Goal: Information Seeking & Learning: Learn about a topic

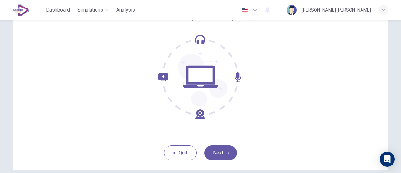
scroll to position [60, 0]
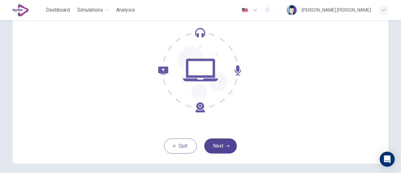
click at [220, 141] on button "Next" at bounding box center [220, 145] width 33 height 15
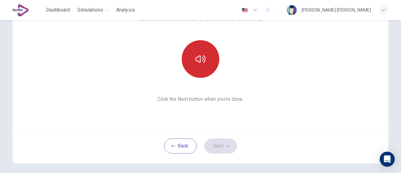
click at [200, 62] on icon "button" at bounding box center [201, 59] width 10 height 10
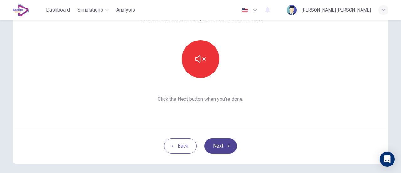
click at [223, 144] on button "Next" at bounding box center [220, 145] width 33 height 15
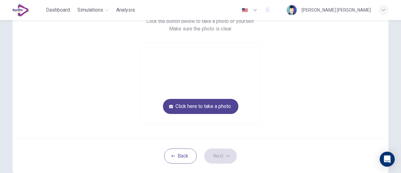
click at [199, 105] on button "Click here to take a photo" at bounding box center [201, 106] width 76 height 15
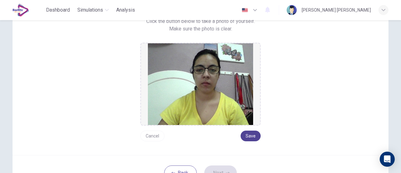
click at [253, 133] on button "Save" at bounding box center [251, 135] width 20 height 11
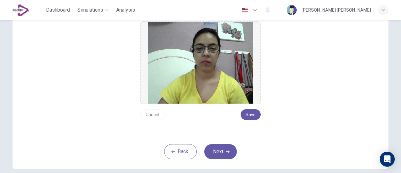
scroll to position [92, 0]
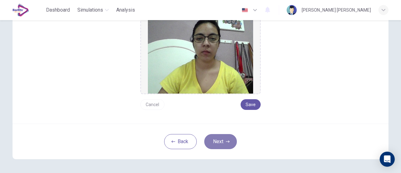
click at [218, 143] on button "Next" at bounding box center [220, 141] width 33 height 15
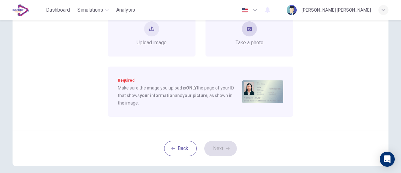
click at [246, 39] on div "Take a photo" at bounding box center [250, 33] width 28 height 25
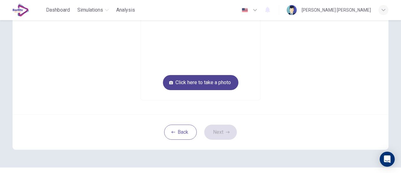
click at [215, 86] on button "Click here to take a photo" at bounding box center [201, 82] width 76 height 15
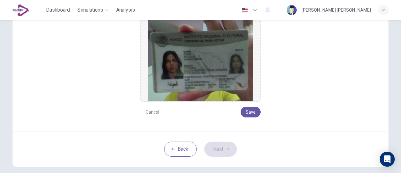
click at [147, 112] on button "Cancel" at bounding box center [152, 112] width 24 height 11
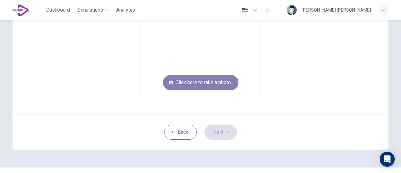
click at [199, 84] on button "Click here to take a photo" at bounding box center [201, 82] width 76 height 15
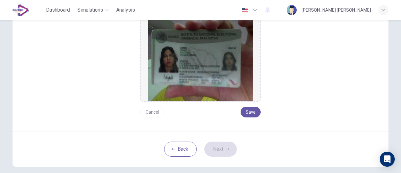
click at [146, 111] on button "Cancel" at bounding box center [152, 112] width 24 height 11
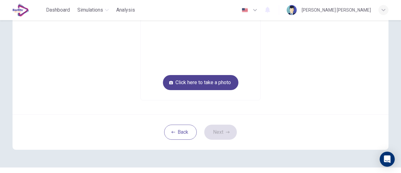
click at [188, 85] on button "Click here to take a photo" at bounding box center [201, 82] width 76 height 15
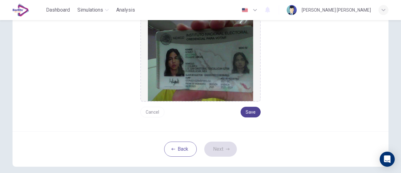
click at [249, 108] on button "Save" at bounding box center [251, 112] width 20 height 11
click at [226, 150] on icon "button" at bounding box center [228, 149] width 4 height 4
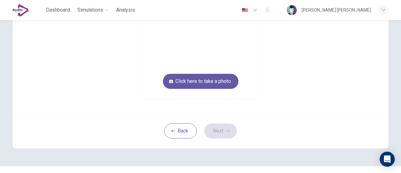
scroll to position [63, 0]
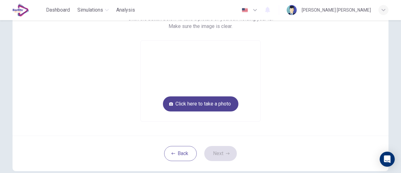
click at [219, 106] on button "Click here to take a photo" at bounding box center [201, 103] width 76 height 15
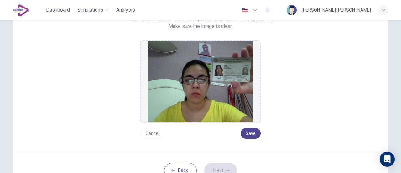
click at [247, 135] on button "Save" at bounding box center [251, 133] width 20 height 11
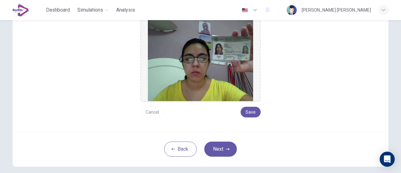
scroll to position [94, 0]
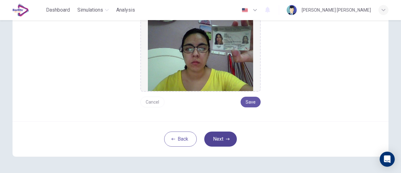
click at [219, 139] on button "Next" at bounding box center [220, 138] width 33 height 15
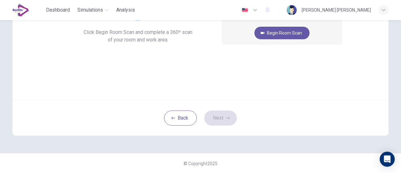
scroll to position [57, 0]
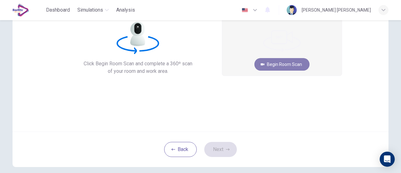
click at [265, 64] on button "Begin Room Scan" at bounding box center [282, 64] width 55 height 13
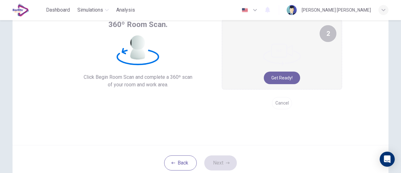
scroll to position [42, 0]
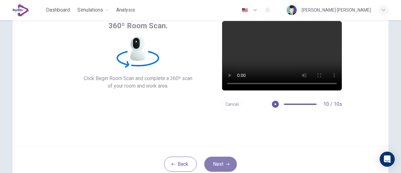
click at [227, 163] on icon "button" at bounding box center [228, 164] width 4 height 2
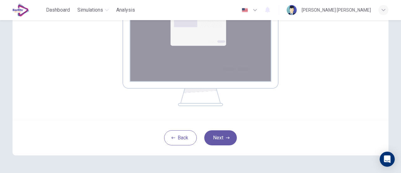
scroll to position [136, 0]
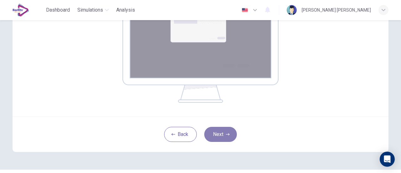
click at [221, 130] on button "Next" at bounding box center [220, 134] width 33 height 15
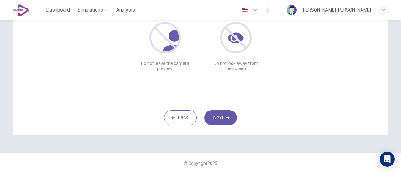
scroll to position [88, 0]
click at [221, 116] on button "Next" at bounding box center [220, 117] width 33 height 15
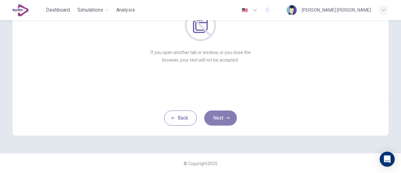
click at [221, 117] on button "Next" at bounding box center [220, 117] width 33 height 15
click at [221, 123] on button "Next" at bounding box center [220, 117] width 33 height 15
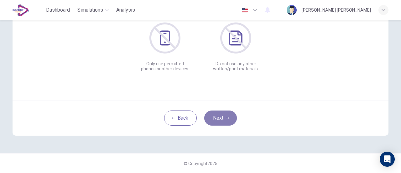
click at [221, 123] on button "Next" at bounding box center [220, 117] width 33 height 15
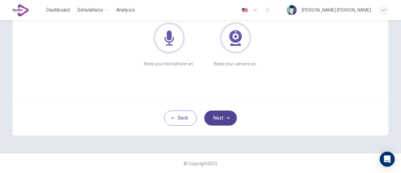
scroll to position [57, 0]
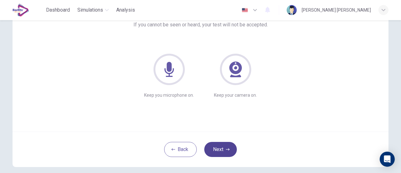
click at [220, 144] on button "Next" at bounding box center [220, 149] width 33 height 15
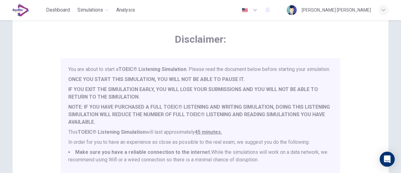
scroll to position [0, 0]
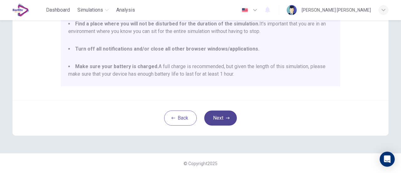
click at [210, 116] on button "Next" at bounding box center [220, 117] width 33 height 15
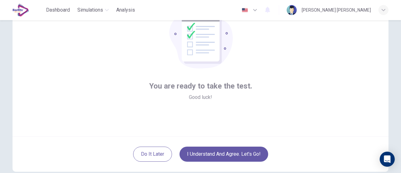
scroll to position [88, 0]
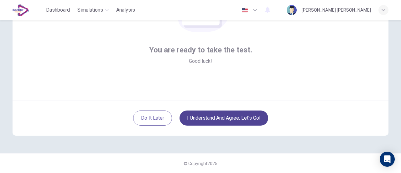
click at [213, 115] on button "I understand and agree. Let’s go!" at bounding box center [224, 117] width 89 height 15
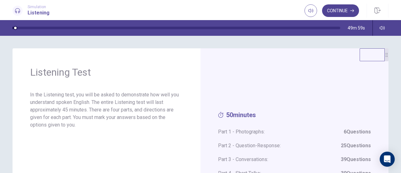
click at [333, 10] on button "Continue" at bounding box center [340, 10] width 37 height 13
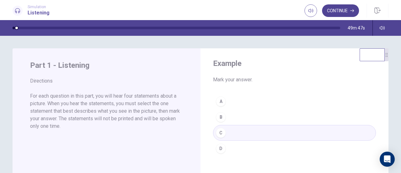
click at [334, 13] on button "Continue" at bounding box center [340, 10] width 37 height 13
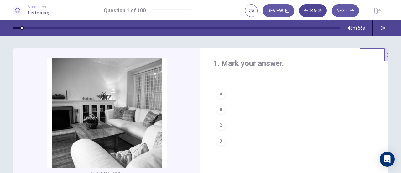
click at [311, 11] on button "Back" at bounding box center [313, 10] width 28 height 13
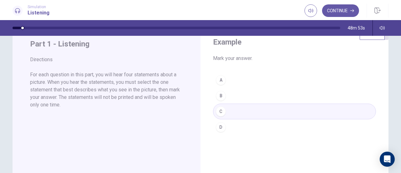
scroll to position [31, 0]
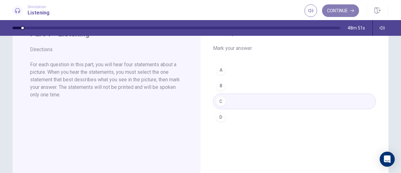
click at [331, 13] on button "Continue" at bounding box center [340, 10] width 37 height 13
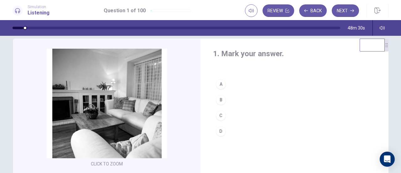
scroll to position [0, 0]
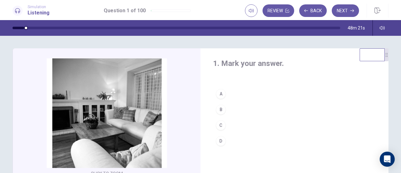
click at [219, 110] on div "B" at bounding box center [221, 109] width 10 height 10
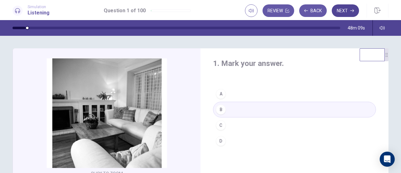
click at [349, 14] on button "Next" at bounding box center [345, 10] width 27 height 13
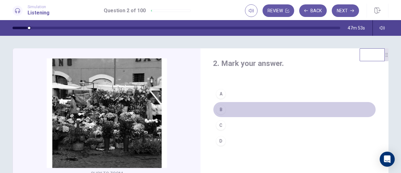
click at [219, 106] on div "B" at bounding box center [221, 109] width 10 height 10
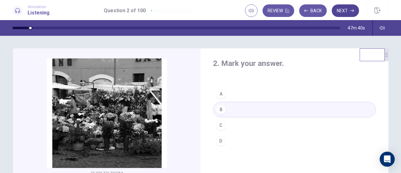
click at [342, 12] on button "Next" at bounding box center [345, 10] width 27 height 13
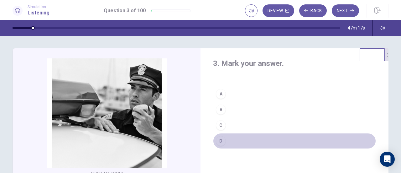
click at [217, 137] on div "D" at bounding box center [221, 141] width 10 height 10
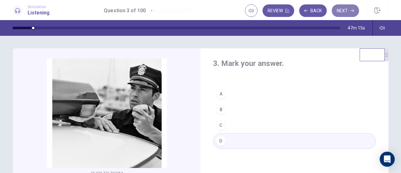
click at [340, 14] on button "Next" at bounding box center [345, 10] width 27 height 13
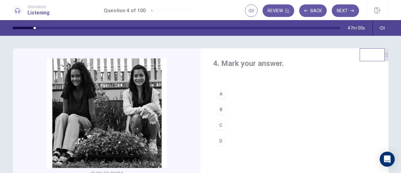
click at [219, 110] on div "B" at bounding box center [221, 109] width 10 height 10
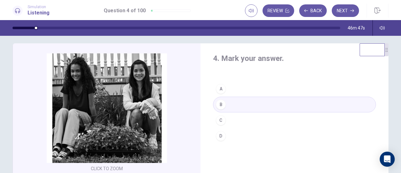
scroll to position [4, 0]
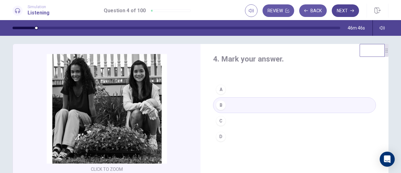
click at [348, 12] on button "Next" at bounding box center [345, 10] width 27 height 13
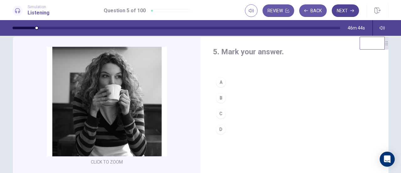
scroll to position [11, 0]
click at [219, 82] on div "A" at bounding box center [221, 82] width 10 height 10
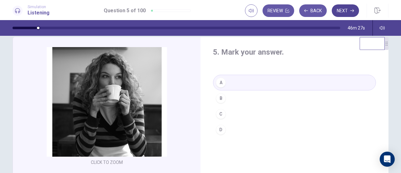
click at [345, 13] on button "Next" at bounding box center [345, 10] width 27 height 13
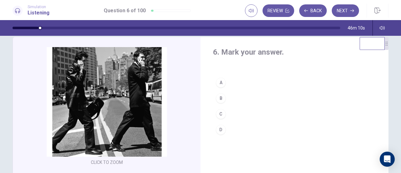
click at [220, 100] on div "B" at bounding box center [221, 98] width 10 height 10
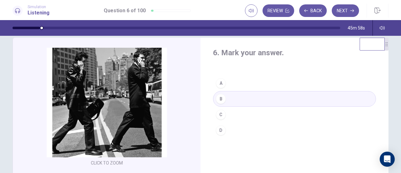
scroll to position [9, 0]
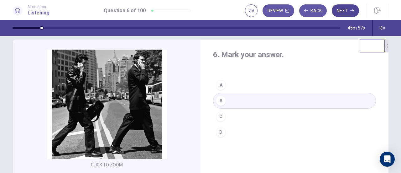
click at [344, 12] on button "Next" at bounding box center [345, 10] width 27 height 13
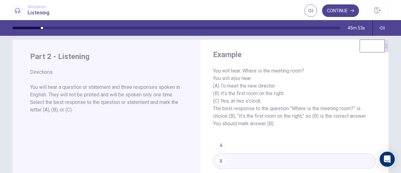
click at [342, 11] on button "Continue" at bounding box center [340, 10] width 37 height 13
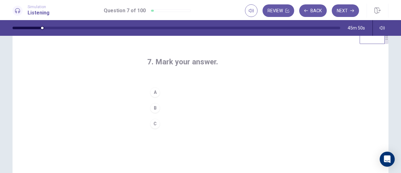
scroll to position [12, 0]
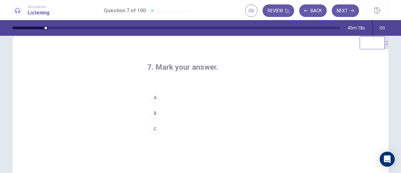
click at [154, 97] on div "A" at bounding box center [155, 97] width 10 height 10
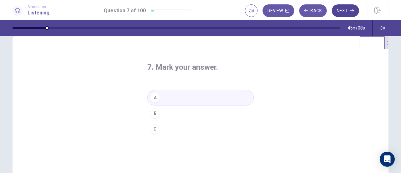
click at [343, 12] on button "Next" at bounding box center [345, 10] width 27 height 13
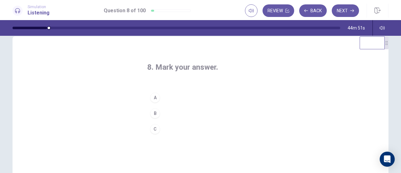
click at [155, 99] on div "A" at bounding box center [155, 97] width 10 height 10
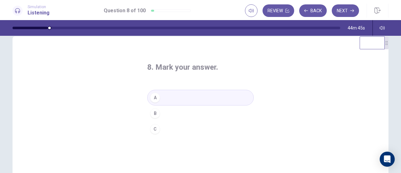
click at [153, 129] on div "C" at bounding box center [155, 129] width 10 height 10
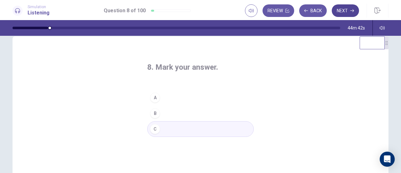
click at [337, 13] on button "Next" at bounding box center [345, 10] width 27 height 13
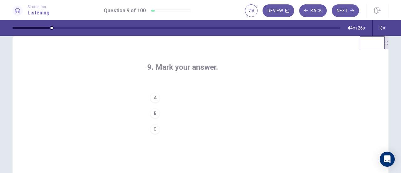
click at [156, 110] on div "B" at bounding box center [155, 113] width 10 height 10
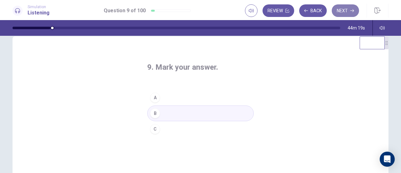
click at [344, 13] on button "Next" at bounding box center [345, 10] width 27 height 13
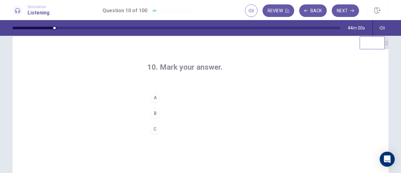
click at [156, 113] on div "B" at bounding box center [155, 113] width 10 height 10
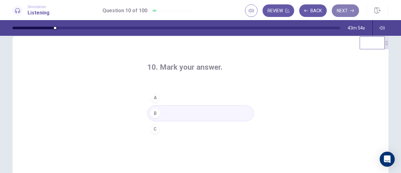
click at [346, 14] on button "Next" at bounding box center [345, 10] width 27 height 13
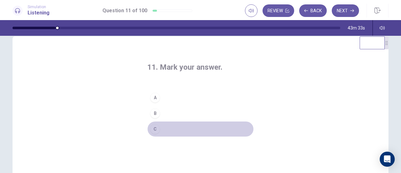
click at [156, 126] on div "C" at bounding box center [155, 129] width 10 height 10
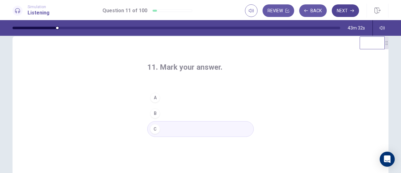
click at [340, 14] on button "Next" at bounding box center [345, 10] width 27 height 13
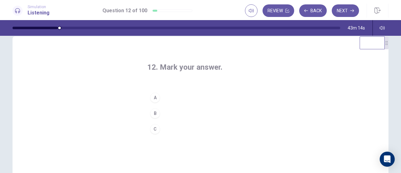
click at [151, 128] on div "C" at bounding box center [155, 129] width 10 height 10
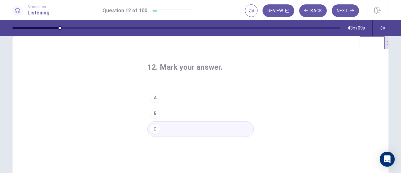
click at [343, 12] on button "Next" at bounding box center [345, 10] width 27 height 13
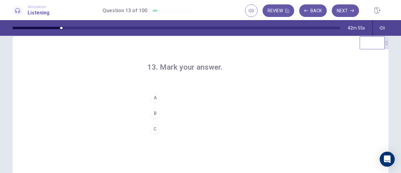
click at [157, 97] on div "A" at bounding box center [155, 97] width 10 height 10
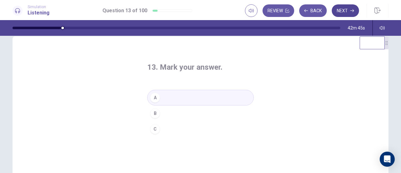
click at [342, 13] on button "Next" at bounding box center [345, 10] width 27 height 13
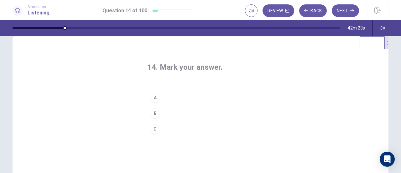
click at [156, 127] on div "C" at bounding box center [155, 129] width 10 height 10
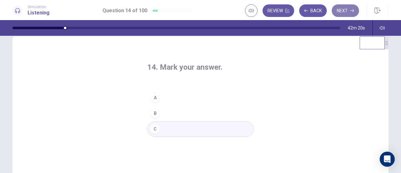
click at [337, 12] on button "Next" at bounding box center [345, 10] width 27 height 13
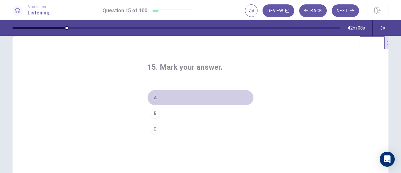
click at [155, 97] on div "A" at bounding box center [155, 97] width 10 height 10
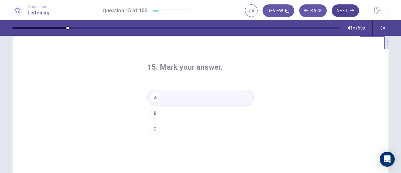
click at [339, 9] on button "Next" at bounding box center [345, 10] width 27 height 13
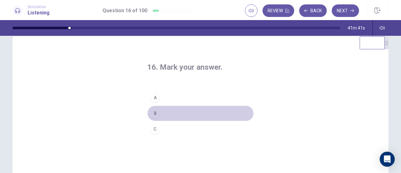
click at [157, 112] on div "B" at bounding box center [155, 113] width 10 height 10
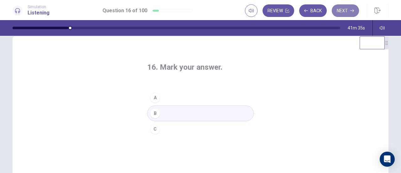
click at [345, 11] on button "Next" at bounding box center [345, 10] width 27 height 13
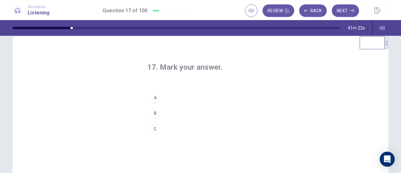
click at [156, 98] on div "A" at bounding box center [155, 97] width 10 height 10
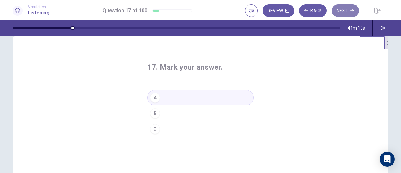
click at [344, 14] on button "Next" at bounding box center [345, 10] width 27 height 13
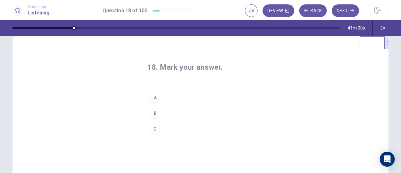
click at [152, 97] on div "A" at bounding box center [155, 97] width 10 height 10
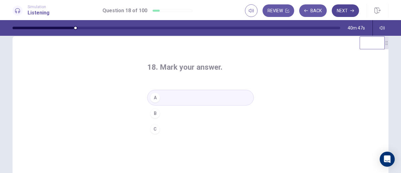
click at [338, 14] on button "Next" at bounding box center [345, 10] width 27 height 13
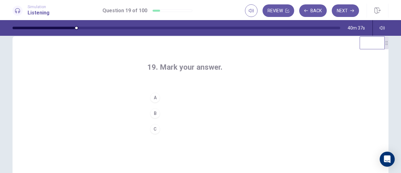
click at [155, 98] on div "A" at bounding box center [155, 97] width 10 height 10
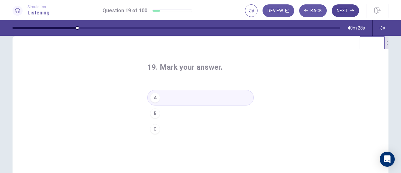
click at [343, 13] on button "Next" at bounding box center [345, 10] width 27 height 13
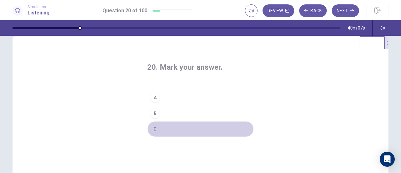
click at [155, 128] on div "C" at bounding box center [155, 129] width 10 height 10
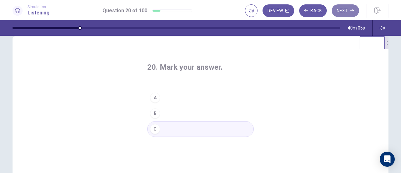
click at [346, 10] on button "Next" at bounding box center [345, 10] width 27 height 13
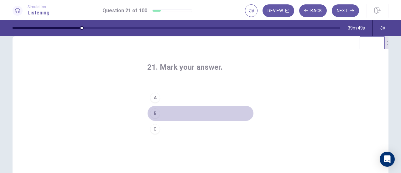
click at [154, 114] on div "B" at bounding box center [155, 113] width 10 height 10
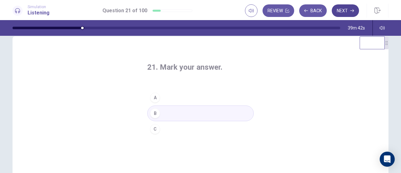
click at [348, 10] on button "Next" at bounding box center [345, 10] width 27 height 13
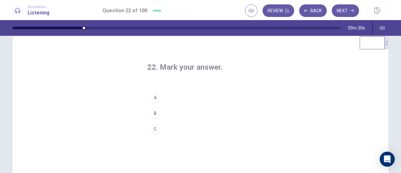
click at [151, 97] on div "A" at bounding box center [155, 97] width 10 height 10
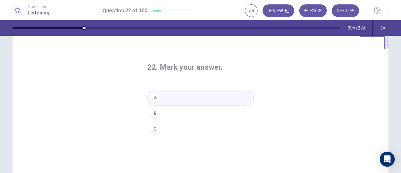
click at [155, 113] on div "B" at bounding box center [155, 113] width 10 height 10
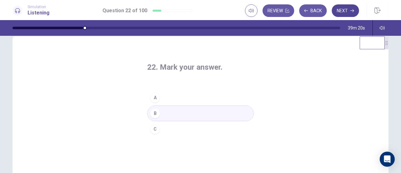
click at [339, 11] on button "Next" at bounding box center [345, 10] width 27 height 13
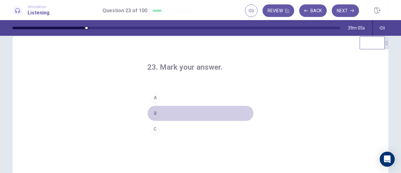
click at [154, 113] on div "B" at bounding box center [155, 113] width 10 height 10
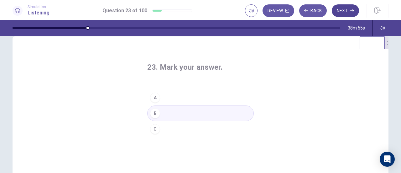
click at [345, 13] on button "Next" at bounding box center [345, 10] width 27 height 13
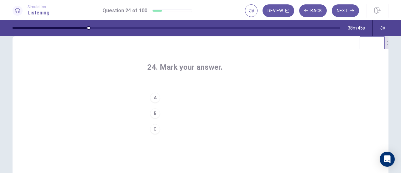
click at [153, 116] on div "B" at bounding box center [155, 113] width 10 height 10
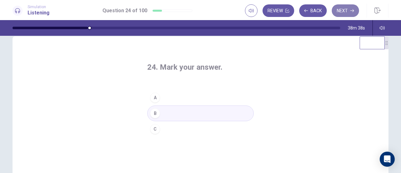
click at [337, 12] on button "Next" at bounding box center [345, 10] width 27 height 13
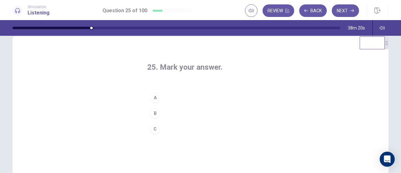
click at [155, 115] on div "B" at bounding box center [155, 113] width 10 height 10
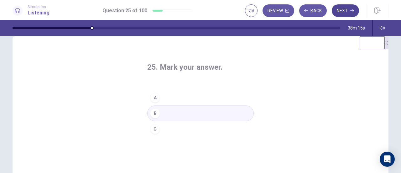
click at [344, 11] on button "Next" at bounding box center [345, 10] width 27 height 13
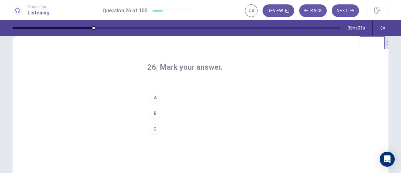
click at [152, 99] on div "A" at bounding box center [155, 97] width 10 height 10
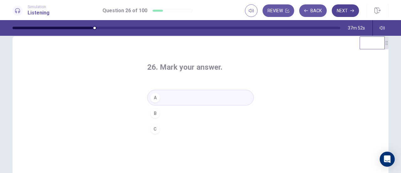
click at [337, 12] on button "Next" at bounding box center [345, 10] width 27 height 13
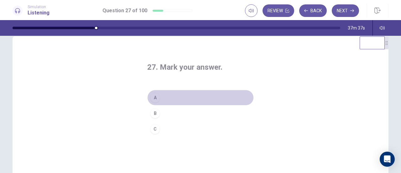
click at [154, 99] on div "A" at bounding box center [155, 97] width 10 height 10
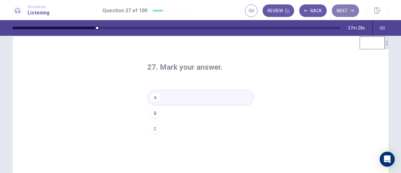
click at [339, 12] on button "Next" at bounding box center [345, 10] width 27 height 13
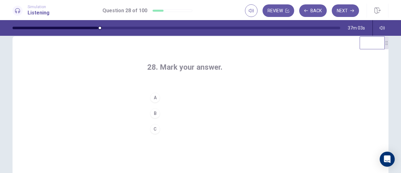
click at [155, 126] on div "C" at bounding box center [155, 129] width 10 height 10
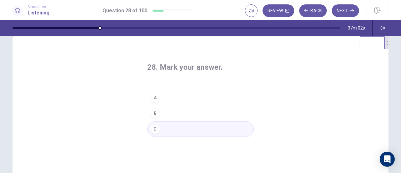
click at [155, 111] on div "B" at bounding box center [155, 113] width 10 height 10
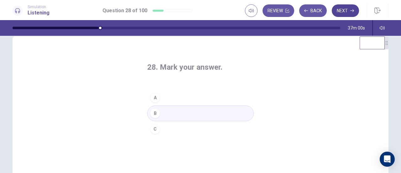
click at [341, 9] on button "Next" at bounding box center [345, 10] width 27 height 13
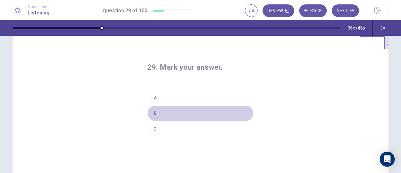
click at [154, 112] on div "B" at bounding box center [155, 113] width 10 height 10
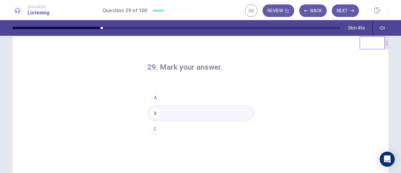
click at [156, 125] on div "C" at bounding box center [155, 129] width 10 height 10
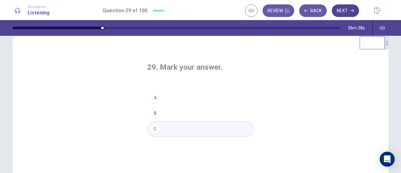
click at [347, 10] on button "Next" at bounding box center [345, 10] width 27 height 13
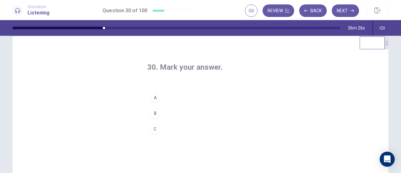
click at [155, 97] on div "A" at bounding box center [155, 97] width 10 height 10
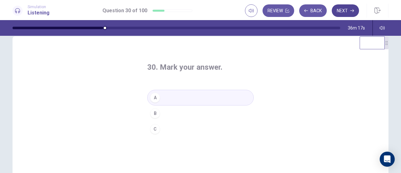
click at [346, 12] on button "Next" at bounding box center [345, 10] width 27 height 13
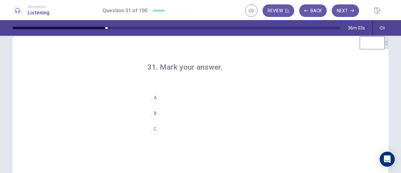
click at [154, 96] on div "A" at bounding box center [155, 97] width 10 height 10
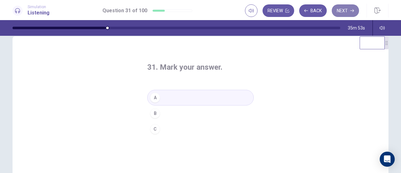
click at [350, 11] on button "Next" at bounding box center [345, 10] width 27 height 13
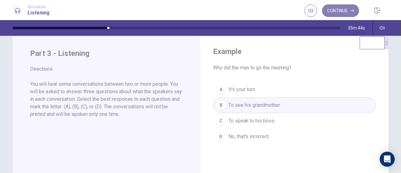
click at [334, 7] on button "Continue" at bounding box center [340, 10] width 37 height 13
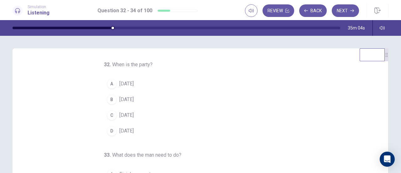
scroll to position [0, 0]
click at [109, 98] on div "B" at bounding box center [112, 99] width 10 height 10
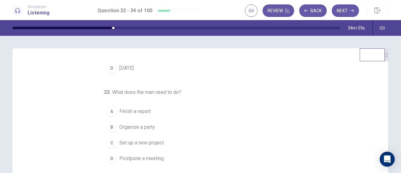
scroll to position [63, 0]
click at [139, 111] on span "Finish a report" at bounding box center [134, 112] width 31 height 8
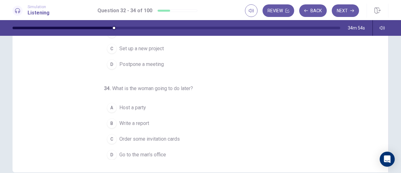
scroll to position [125, 0]
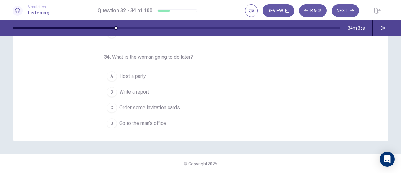
click at [138, 119] on span "Go to the man’s office" at bounding box center [142, 123] width 47 height 8
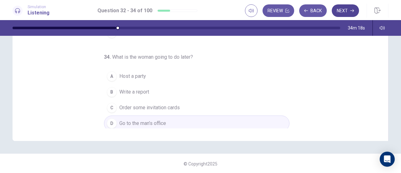
click at [344, 13] on button "Next" at bounding box center [345, 10] width 27 height 13
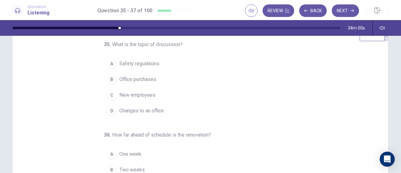
scroll to position [0, 0]
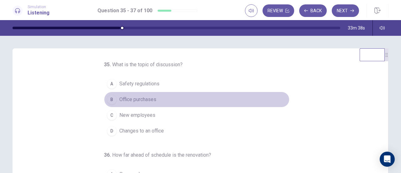
click at [111, 101] on div "B" at bounding box center [112, 99] width 10 height 10
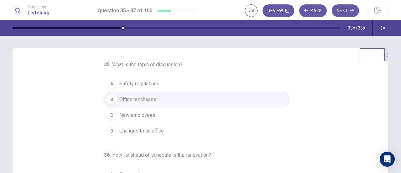
click at [113, 128] on div "D" at bounding box center [112, 131] width 10 height 10
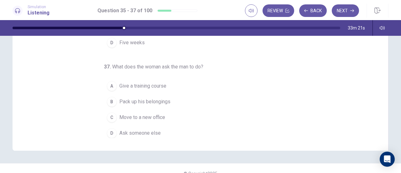
scroll to position [125, 0]
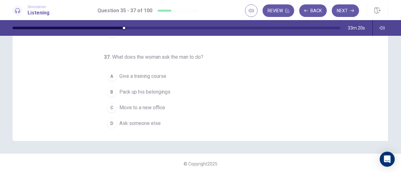
click at [120, 91] on span "Pack up his belongings" at bounding box center [144, 92] width 51 height 8
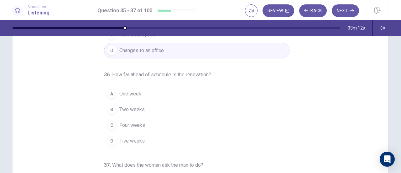
scroll to position [31, 0]
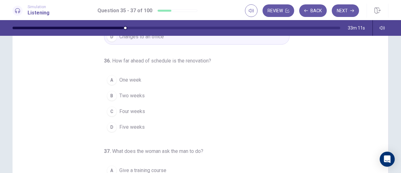
click at [119, 82] on span "One week" at bounding box center [130, 80] width 22 height 8
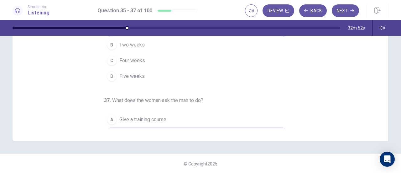
scroll to position [0, 0]
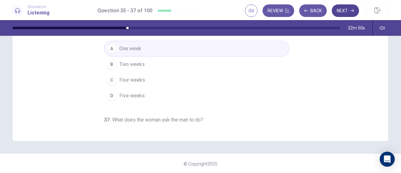
click at [337, 14] on button "Next" at bounding box center [345, 10] width 27 height 13
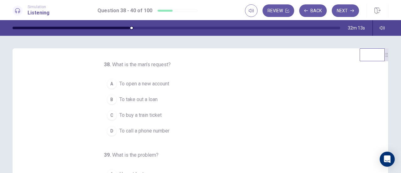
click at [115, 99] on button "B To take out a loan" at bounding box center [197, 100] width 186 height 16
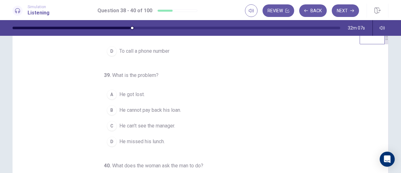
scroll to position [31, 0]
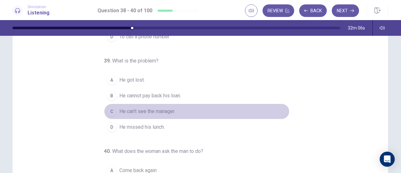
click at [137, 108] on span "He can’t see the manager." at bounding box center [147, 112] width 56 height 8
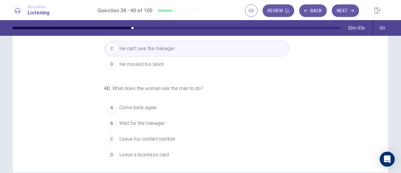
scroll to position [125, 0]
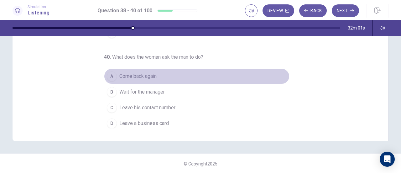
click at [133, 72] on span "Come back again" at bounding box center [137, 76] width 37 height 8
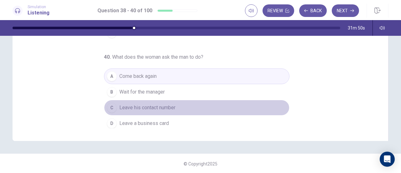
click at [122, 104] on span "Leave his contact number" at bounding box center [147, 108] width 56 height 8
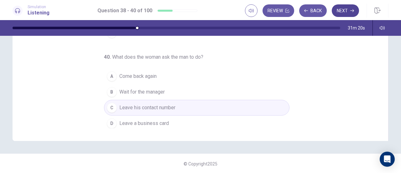
click at [339, 12] on button "Next" at bounding box center [345, 10] width 27 height 13
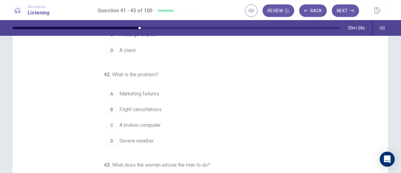
scroll to position [1, 0]
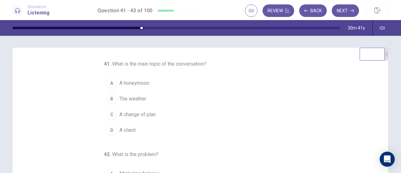
click at [110, 116] on div "C" at bounding box center [112, 114] width 10 height 10
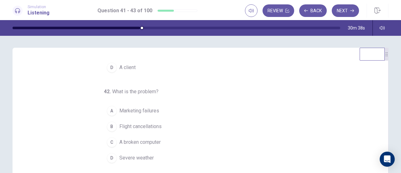
scroll to position [32, 0]
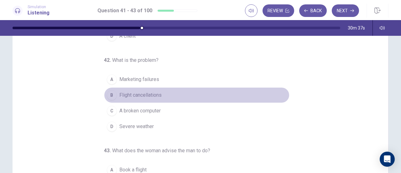
click at [127, 94] on span "Flight cancellations" at bounding box center [140, 95] width 42 height 8
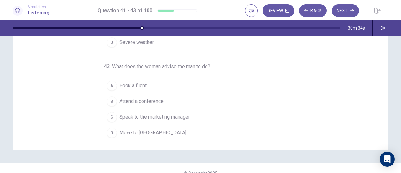
scroll to position [126, 0]
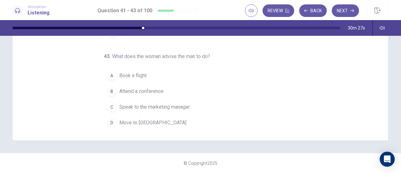
click at [143, 104] on span "Speak to the marketing manager" at bounding box center [154, 107] width 71 height 8
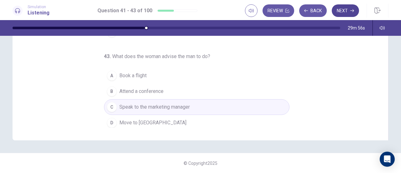
click at [344, 11] on button "Next" at bounding box center [345, 10] width 27 height 13
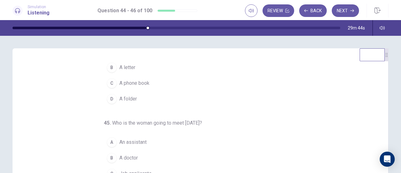
scroll to position [0, 0]
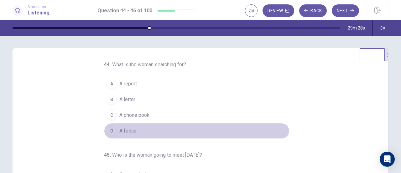
click at [121, 131] on span "A folder" at bounding box center [128, 131] width 18 height 8
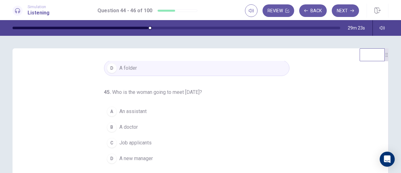
scroll to position [31, 0]
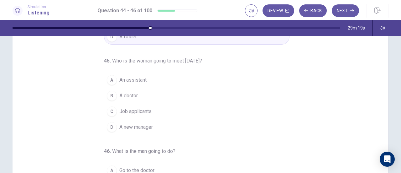
click at [130, 109] on span "Job applicants" at bounding box center [135, 112] width 32 height 8
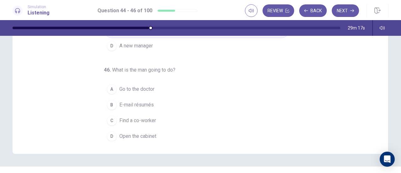
scroll to position [125, 0]
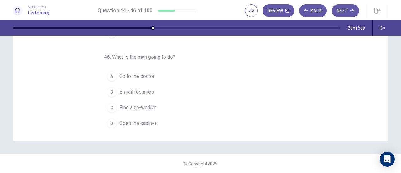
click at [129, 88] on span "E-mail résumés" at bounding box center [136, 92] width 34 height 8
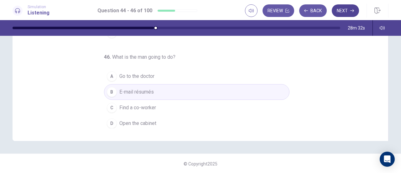
click at [348, 10] on button "Next" at bounding box center [345, 10] width 27 height 13
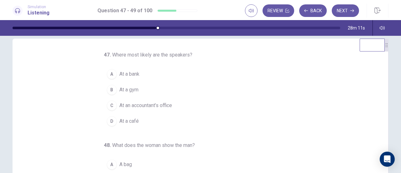
scroll to position [0, 0]
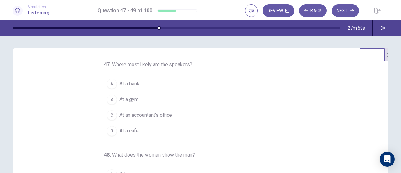
click at [120, 85] on span "At a bank" at bounding box center [129, 84] width 20 height 8
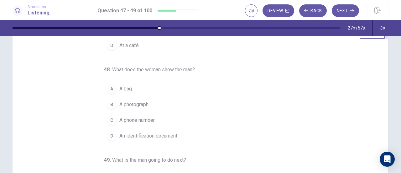
scroll to position [31, 0]
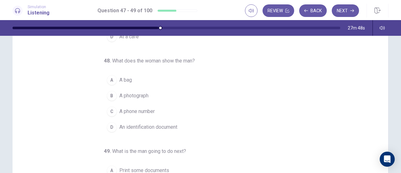
click at [129, 124] on span "An identification document" at bounding box center [148, 127] width 58 height 8
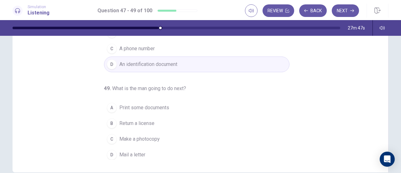
scroll to position [125, 0]
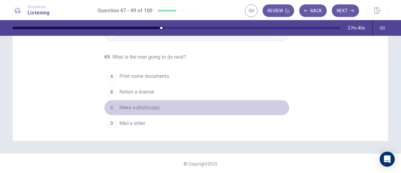
click at [144, 107] on span "Make a photocopy" at bounding box center [139, 108] width 40 height 8
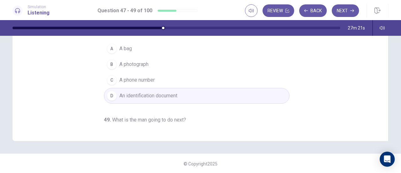
scroll to position [63, 0]
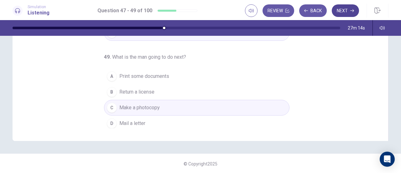
click at [342, 14] on button "Next" at bounding box center [345, 10] width 27 height 13
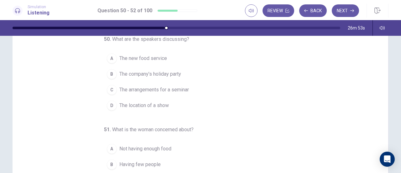
scroll to position [0, 0]
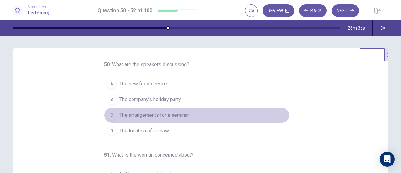
click at [167, 116] on span "The arrangements for a seminar" at bounding box center [154, 115] width 70 height 8
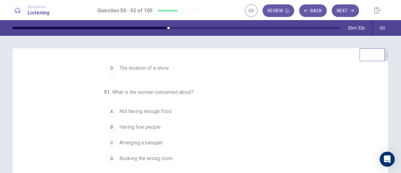
scroll to position [31, 0]
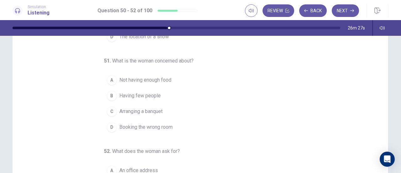
click at [147, 80] on span "Not having enough food" at bounding box center [145, 80] width 52 height 8
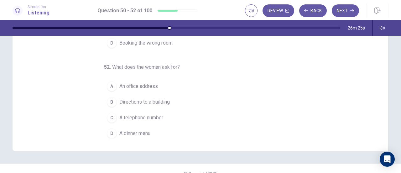
scroll to position [125, 0]
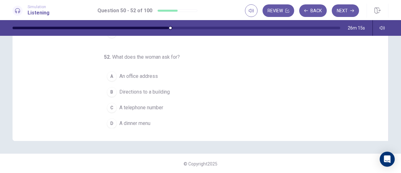
click at [119, 106] on span "A telephone number" at bounding box center [141, 108] width 44 height 8
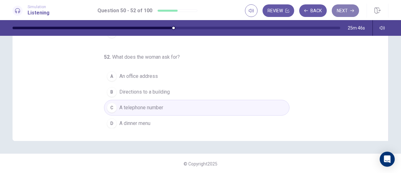
click at [346, 12] on button "Next" at bounding box center [345, 10] width 27 height 13
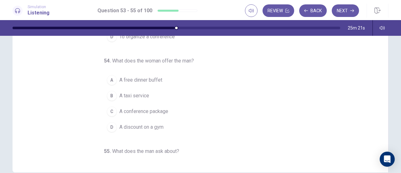
scroll to position [0, 0]
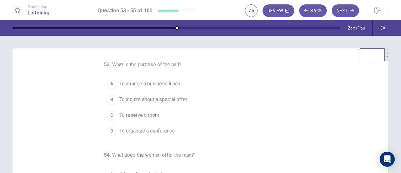
click at [142, 114] on span "To reserve a room" at bounding box center [139, 115] width 40 height 8
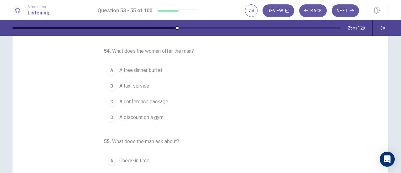
scroll to position [31, 0]
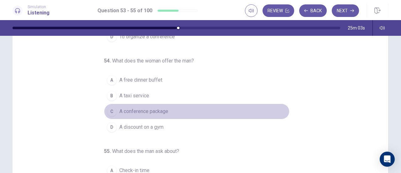
click at [139, 110] on span "A conference package" at bounding box center [143, 112] width 49 height 8
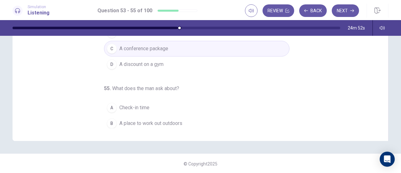
scroll to position [63, 0]
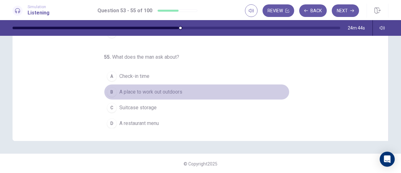
click at [146, 91] on span "A place to work out outdoors" at bounding box center [150, 92] width 63 height 8
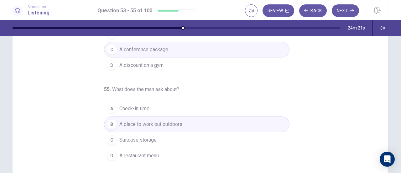
scroll to position [94, 0]
click at [349, 10] on button "Next" at bounding box center [345, 10] width 27 height 13
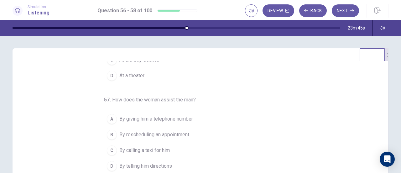
scroll to position [0, 0]
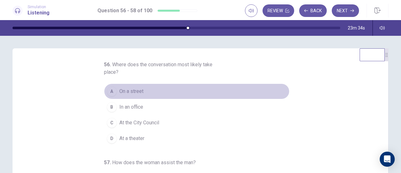
click at [127, 92] on span "On a street" at bounding box center [131, 91] width 24 height 8
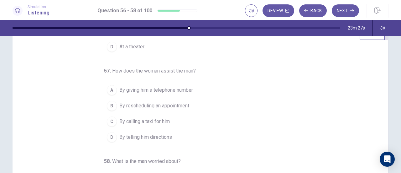
scroll to position [31, 0]
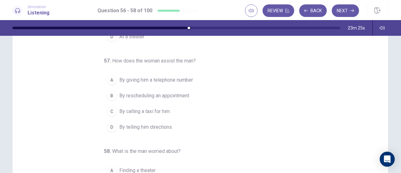
click at [145, 126] on span "By telling him directions" at bounding box center [145, 127] width 53 height 8
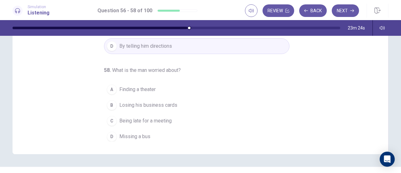
scroll to position [125, 0]
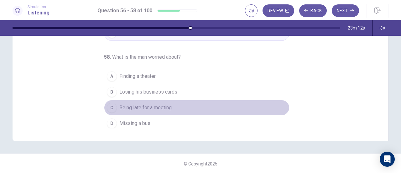
click at [147, 105] on span "Being late for a meeting" at bounding box center [145, 108] width 52 height 8
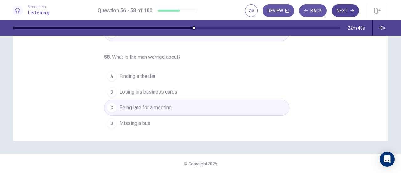
click at [344, 13] on button "Next" at bounding box center [345, 10] width 27 height 13
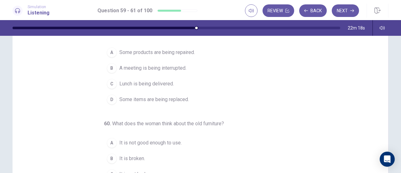
scroll to position [0, 0]
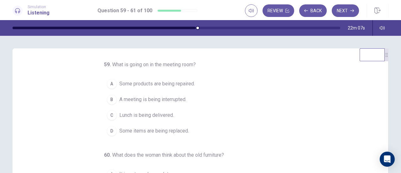
click at [145, 84] on span "Some products are being repaired." at bounding box center [157, 84] width 76 height 8
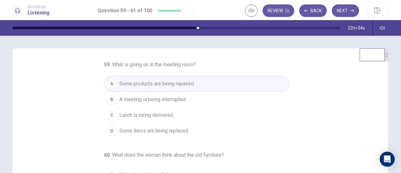
click at [162, 131] on span "Some items are being replaced." at bounding box center [154, 131] width 70 height 8
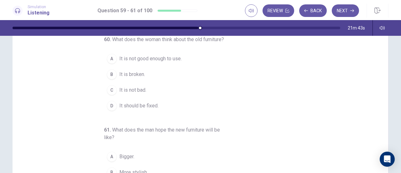
scroll to position [63, 0]
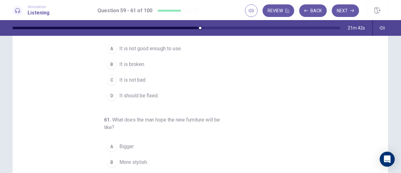
click at [119, 84] on span "It is not bad." at bounding box center [132, 80] width 27 height 8
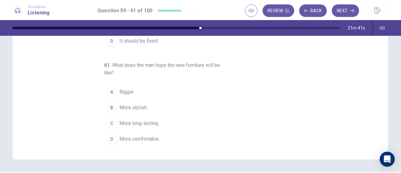
scroll to position [125, 0]
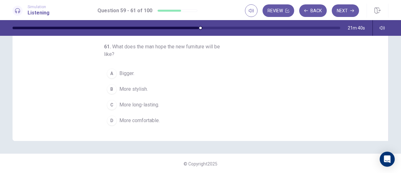
click at [123, 123] on span "More comfortable." at bounding box center [139, 121] width 40 height 8
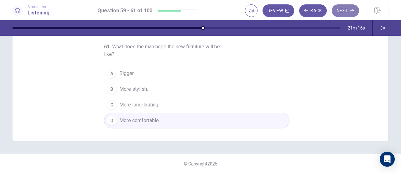
click at [337, 15] on button "Next" at bounding box center [345, 10] width 27 height 13
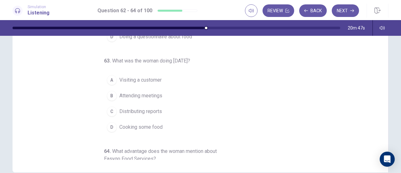
scroll to position [0, 0]
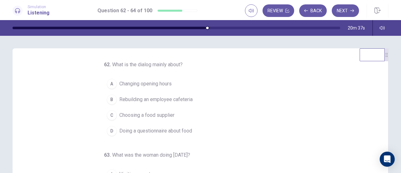
click at [134, 101] on span "Rebuilding an employee cafeteria" at bounding box center [155, 100] width 73 height 8
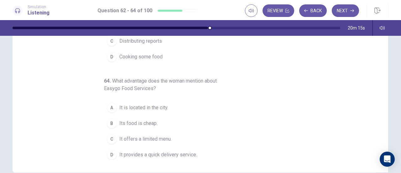
scroll to position [125, 0]
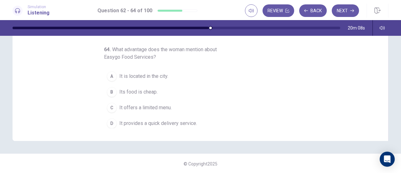
click at [120, 106] on span "It offers a limited menu." at bounding box center [145, 108] width 52 height 8
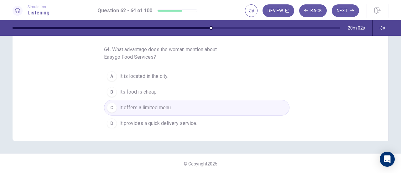
click at [122, 121] on span "It provides a quick delivery service." at bounding box center [158, 123] width 78 height 8
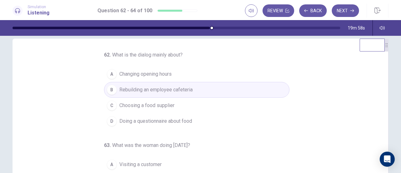
scroll to position [0, 0]
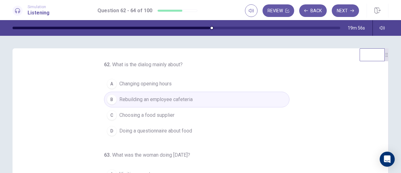
click at [164, 114] on span "Choosing a food supplier" at bounding box center [146, 115] width 55 height 8
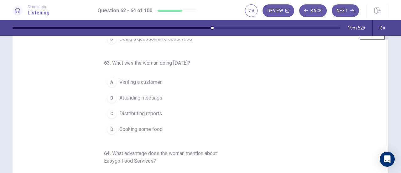
scroll to position [31, 0]
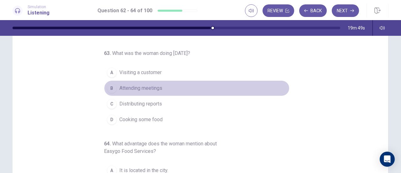
click at [125, 86] on span "Attending meetings" at bounding box center [140, 88] width 43 height 8
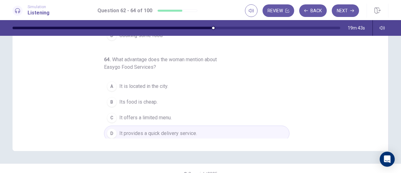
scroll to position [125, 0]
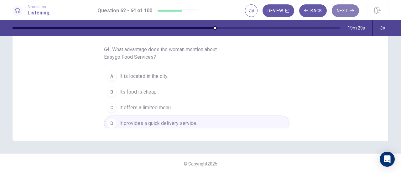
click at [340, 15] on button "Next" at bounding box center [345, 10] width 27 height 13
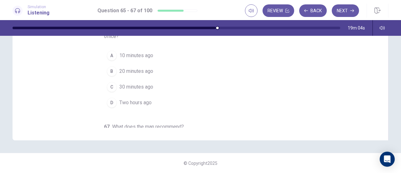
scroll to position [0, 0]
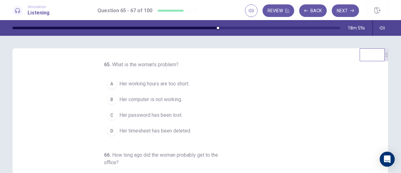
click at [119, 99] on span "Her computer is not working." at bounding box center [150, 100] width 63 height 8
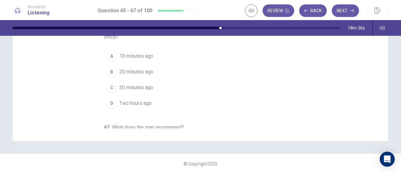
scroll to position [94, 0]
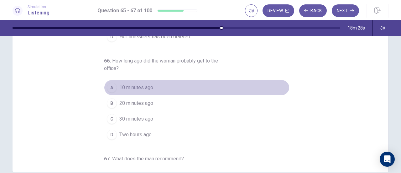
click at [110, 89] on div "A" at bounding box center [112, 87] width 10 height 10
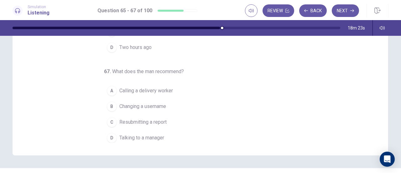
scroll to position [125, 0]
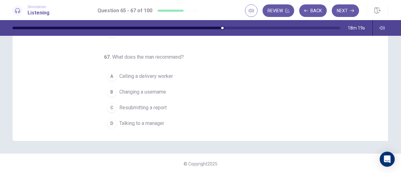
click at [141, 121] on span "Talking to a manager" at bounding box center [141, 123] width 45 height 8
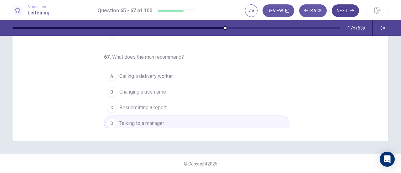
click at [338, 15] on button "Next" at bounding box center [345, 10] width 27 height 13
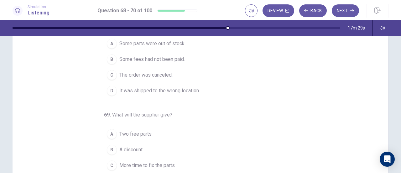
scroll to position [0, 0]
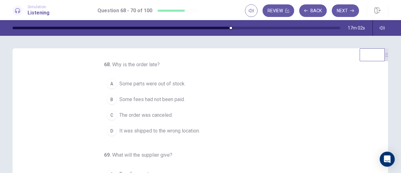
click at [125, 129] on span "It was shipped to the wrong location." at bounding box center [159, 131] width 81 height 8
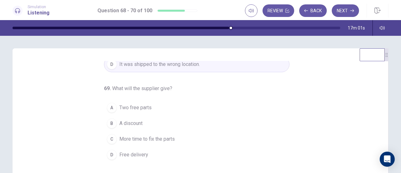
scroll to position [70, 0]
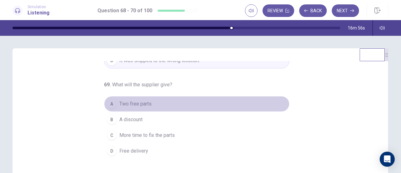
click at [129, 102] on span "Two free parts" at bounding box center [135, 104] width 32 height 8
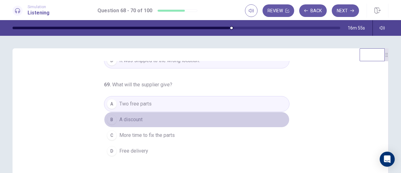
click at [135, 120] on span "A discount" at bounding box center [130, 120] width 23 height 8
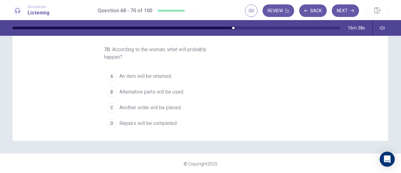
click at [128, 119] on span "Repairs will be completed." at bounding box center [148, 123] width 58 height 8
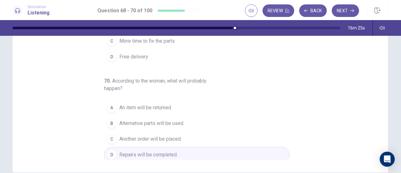
scroll to position [126, 0]
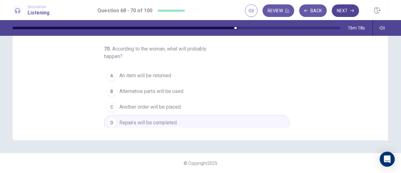
click at [345, 7] on button "Next" at bounding box center [345, 10] width 27 height 13
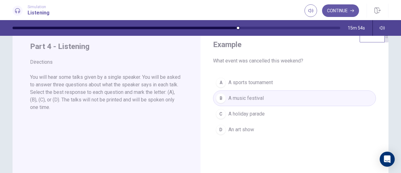
scroll to position [0, 0]
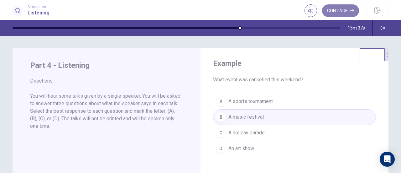
click at [333, 13] on button "Continue" at bounding box center [340, 10] width 37 height 13
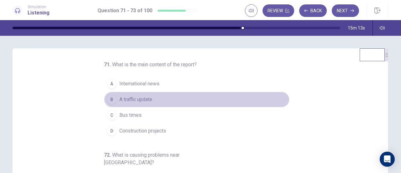
click at [128, 100] on span "A traffic update" at bounding box center [135, 100] width 33 height 8
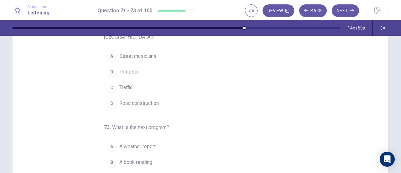
scroll to position [31, 0]
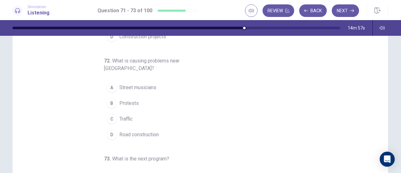
click at [131, 131] on span "Road construction" at bounding box center [138, 135] width 39 height 8
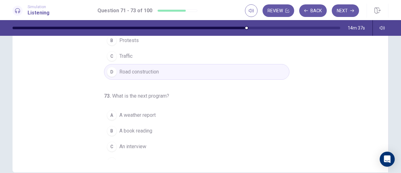
scroll to position [125, 0]
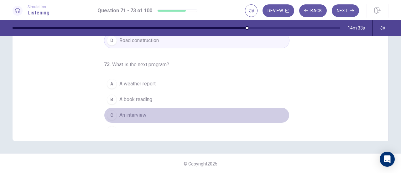
click at [137, 111] on span "An interview" at bounding box center [132, 115] width 27 height 8
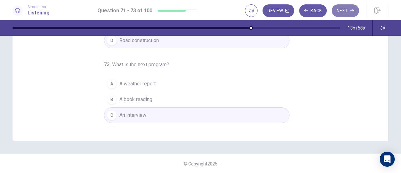
click at [340, 11] on button "Next" at bounding box center [345, 10] width 27 height 13
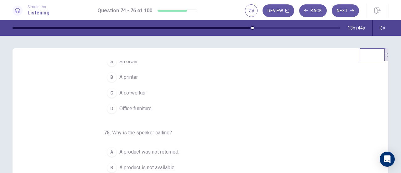
scroll to position [0, 0]
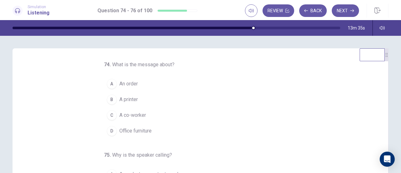
click at [115, 129] on button "D Office furniture" at bounding box center [197, 131] width 186 height 16
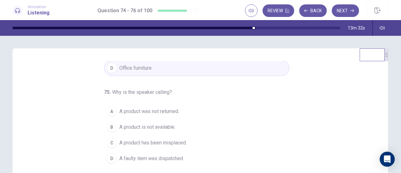
scroll to position [31, 0]
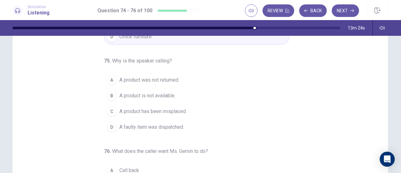
click at [127, 94] on span "A product is not available." at bounding box center [147, 96] width 56 height 8
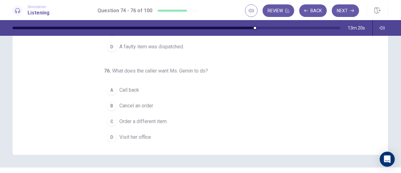
scroll to position [125, 0]
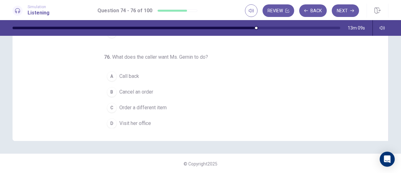
click at [137, 107] on span "Order a different item" at bounding box center [142, 108] width 47 height 8
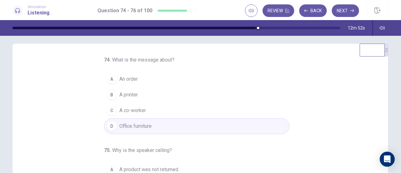
scroll to position [0, 0]
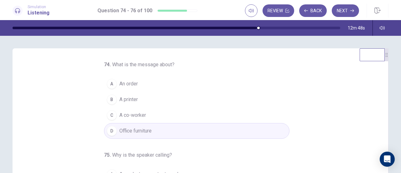
click at [127, 83] on span "An order" at bounding box center [128, 84] width 18 height 8
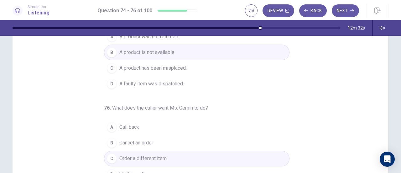
scroll to position [94, 0]
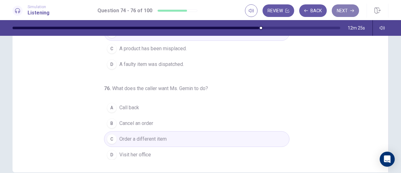
click at [343, 10] on button "Next" at bounding box center [345, 10] width 27 height 13
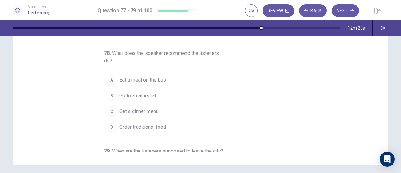
scroll to position [0, 0]
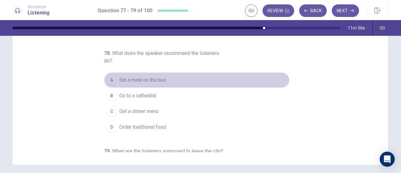
click at [126, 79] on span "Eat a meal on the bus" at bounding box center [142, 80] width 47 height 8
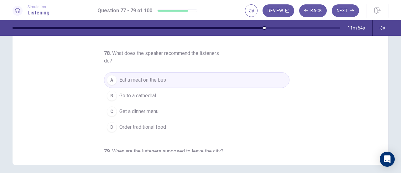
click at [110, 124] on div "D" at bounding box center [112, 127] width 10 height 10
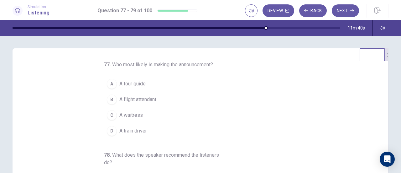
click at [119, 85] on span "A tour guide" at bounding box center [132, 84] width 26 height 8
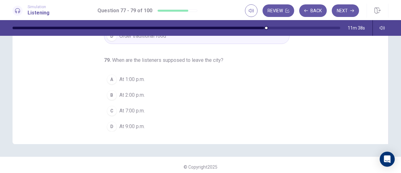
scroll to position [125, 0]
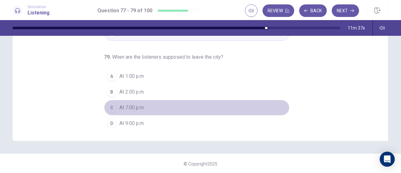
click at [115, 105] on button "C At 7:00 p.m." at bounding box center [197, 108] width 186 height 16
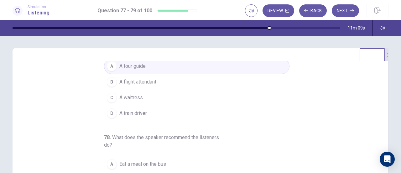
scroll to position [0, 0]
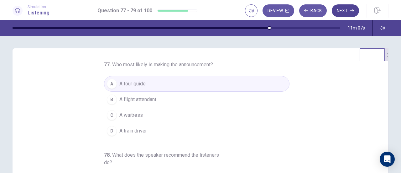
click at [339, 9] on button "Next" at bounding box center [345, 10] width 27 height 13
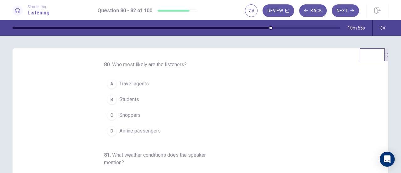
click at [109, 126] on div "D" at bounding box center [112, 131] width 10 height 10
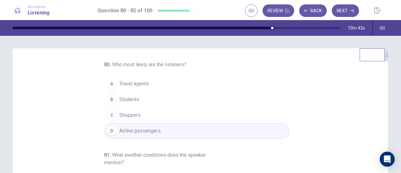
click at [128, 127] on span "Airline passengers" at bounding box center [139, 131] width 41 height 8
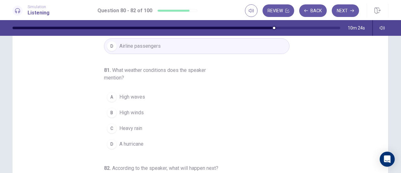
scroll to position [31, 0]
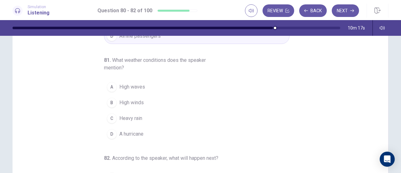
click at [112, 99] on div "B" at bounding box center [112, 102] width 10 height 10
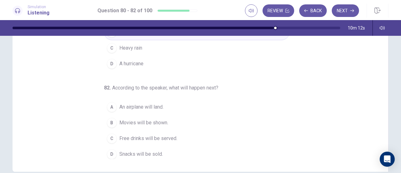
scroll to position [126, 0]
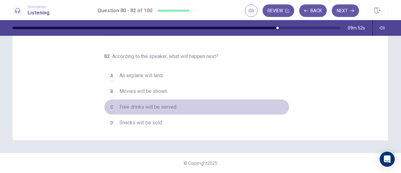
click at [115, 108] on button "C Free drinks will be served." at bounding box center [197, 107] width 186 height 16
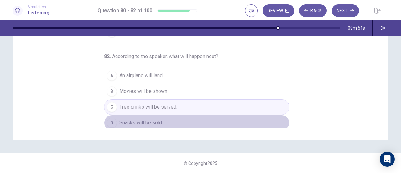
click at [112, 118] on div "D" at bounding box center [112, 123] width 10 height 10
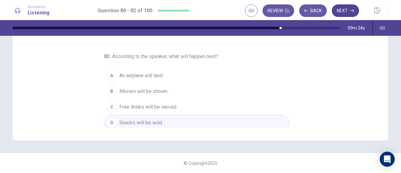
click at [341, 10] on button "Next" at bounding box center [345, 10] width 27 height 13
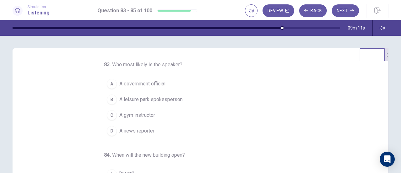
scroll to position [0, 0]
click at [125, 130] on span "A news reporter" at bounding box center [136, 131] width 35 height 8
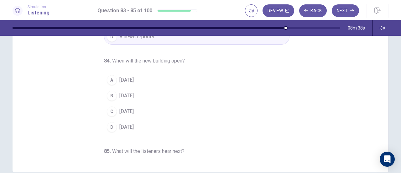
click at [127, 79] on span "[DATE]" at bounding box center [126, 80] width 14 height 8
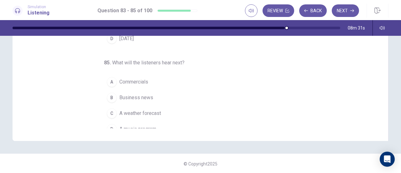
scroll to position [63, 0]
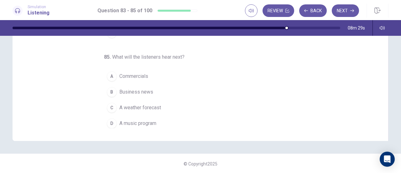
click at [130, 105] on span "A weather forecast" at bounding box center [140, 108] width 42 height 8
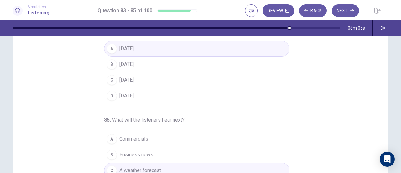
scroll to position [94, 0]
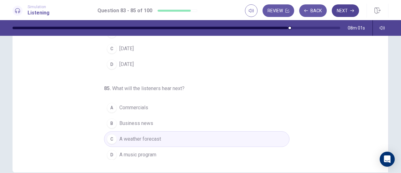
click at [344, 13] on button "Next" at bounding box center [345, 10] width 27 height 13
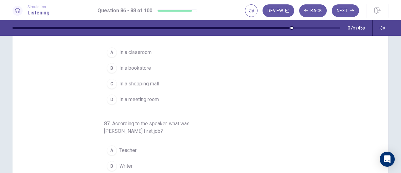
scroll to position [0, 0]
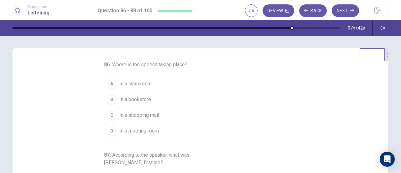
click at [110, 127] on div "D" at bounding box center [112, 131] width 10 height 10
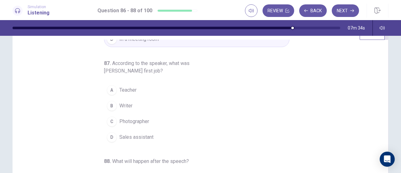
scroll to position [31, 0]
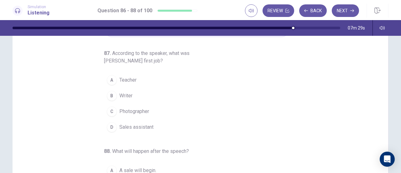
click at [129, 123] on span "Sales assistant" at bounding box center [136, 127] width 34 height 8
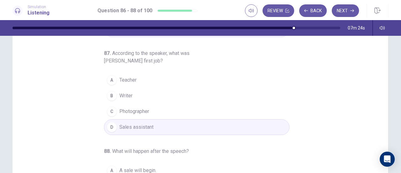
click at [121, 79] on span "Teacher" at bounding box center [127, 80] width 17 height 8
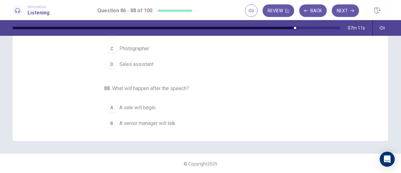
scroll to position [70, 0]
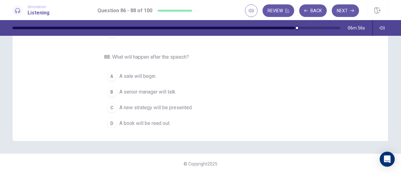
click at [147, 106] on span "A new strategy will be presented." at bounding box center [155, 108] width 73 height 8
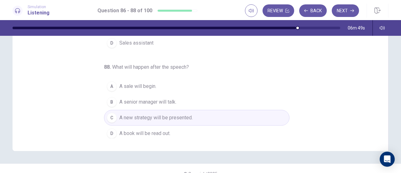
scroll to position [125, 0]
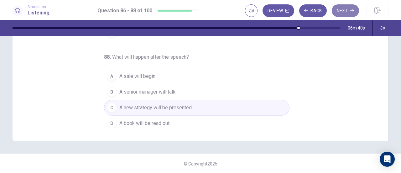
click at [350, 11] on button "Next" at bounding box center [345, 10] width 27 height 13
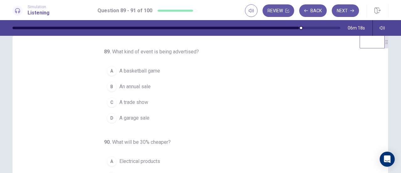
scroll to position [0, 0]
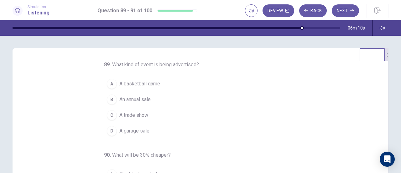
click at [128, 127] on span "A garage sale" at bounding box center [134, 131] width 30 height 8
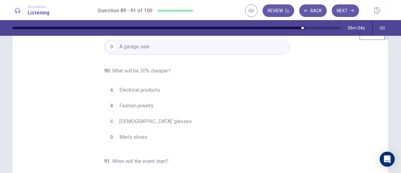
scroll to position [31, 0]
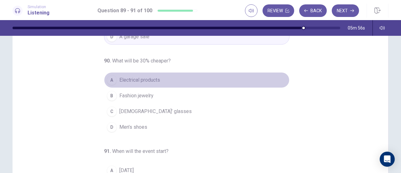
click at [114, 81] on button "A Electrical products" at bounding box center [197, 80] width 186 height 16
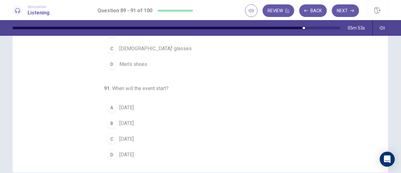
scroll to position [125, 0]
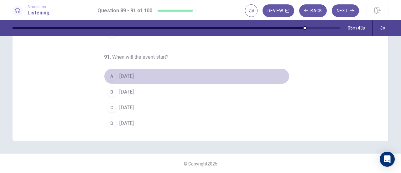
click at [112, 73] on div "A" at bounding box center [112, 76] width 10 height 10
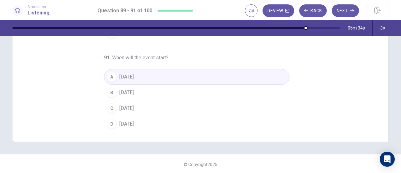
scroll to position [126, 0]
click at [129, 119] on span "[DATE]" at bounding box center [126, 123] width 14 height 8
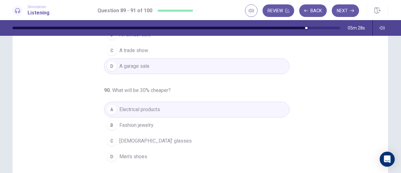
scroll to position [1, 0]
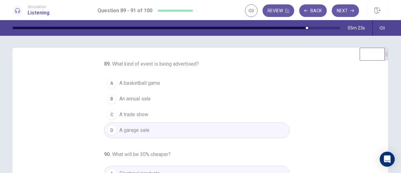
click at [129, 98] on span "An annual sale" at bounding box center [134, 99] width 31 height 8
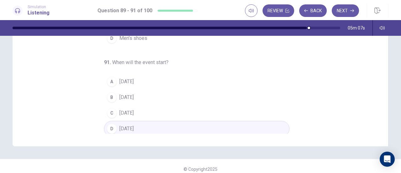
scroll to position [126, 0]
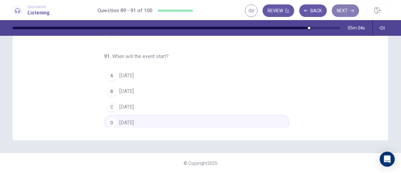
click at [339, 11] on button "Next" at bounding box center [345, 10] width 27 height 13
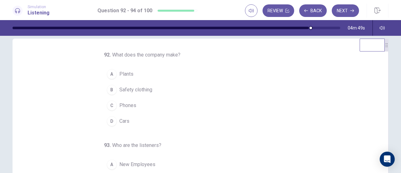
scroll to position [0, 0]
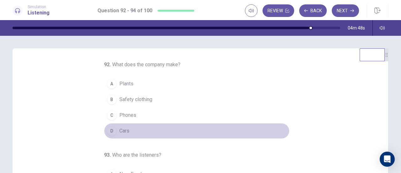
click at [122, 126] on button "D Cars" at bounding box center [197, 131] width 186 height 16
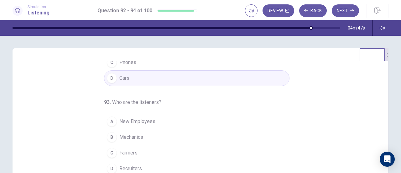
scroll to position [63, 0]
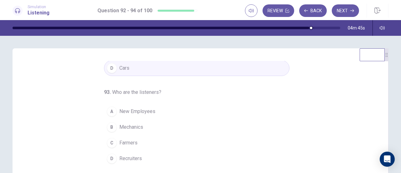
click at [146, 112] on span "New Employees" at bounding box center [137, 112] width 36 height 8
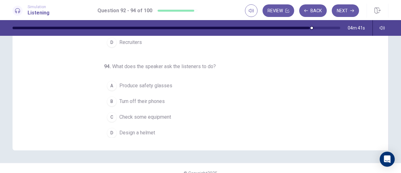
scroll to position [125, 0]
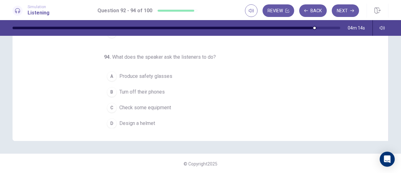
click at [144, 91] on span "Turn off their phones" at bounding box center [141, 92] width 45 height 8
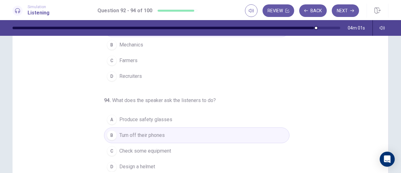
scroll to position [94, 0]
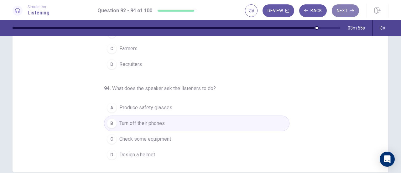
click at [344, 9] on button "Next" at bounding box center [345, 10] width 27 height 13
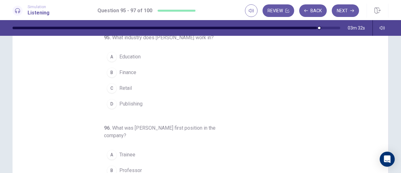
scroll to position [8, 0]
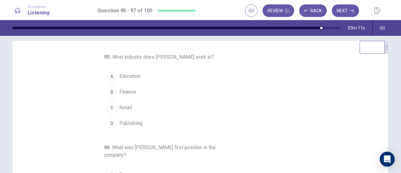
click at [119, 108] on span "Retail" at bounding box center [125, 108] width 13 height 8
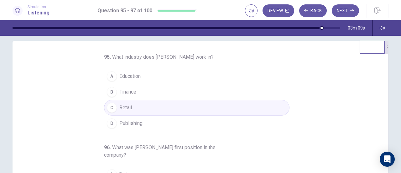
click at [129, 88] on span "Finance" at bounding box center [127, 92] width 17 height 8
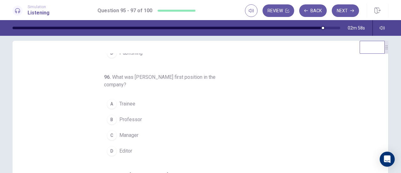
scroll to position [39, 0]
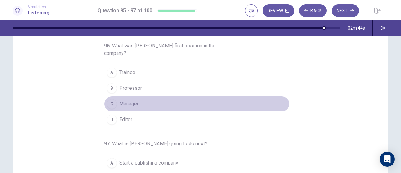
click at [111, 99] on div "C" at bounding box center [112, 104] width 10 height 10
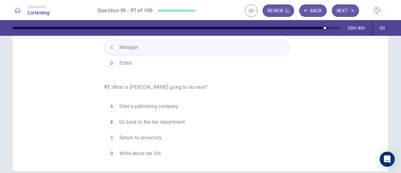
scroll to position [102, 0]
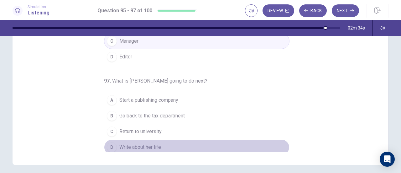
click at [149, 143] on span "Write about her life" at bounding box center [140, 147] width 42 height 8
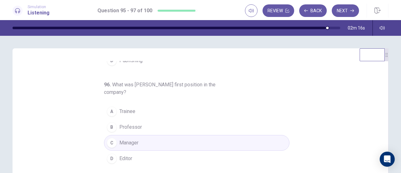
scroll to position [94, 0]
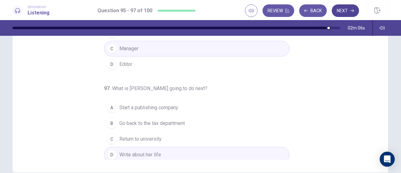
click at [340, 12] on button "Next" at bounding box center [345, 10] width 27 height 13
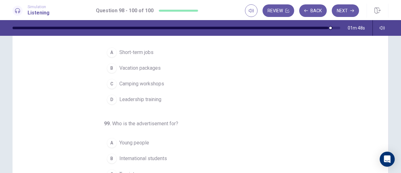
scroll to position [0, 0]
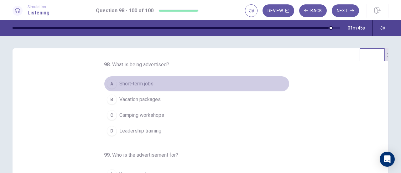
click at [119, 85] on span "Short-term jobs" at bounding box center [136, 84] width 34 height 8
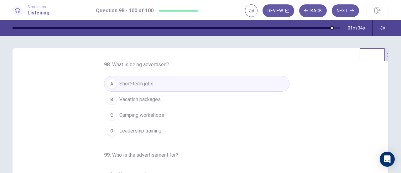
click at [131, 114] on span "Camping workshops" at bounding box center [141, 115] width 45 height 8
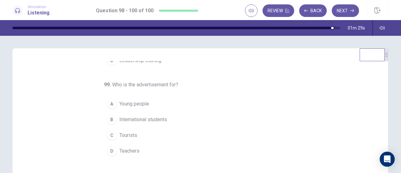
scroll to position [31, 0]
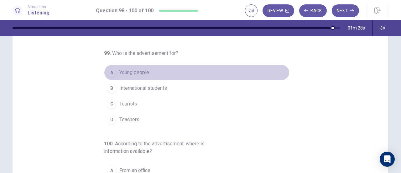
click at [129, 71] on span "Young people" at bounding box center [134, 73] width 30 height 8
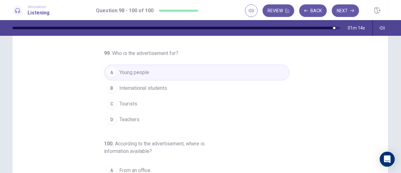
click at [148, 85] on span "International students" at bounding box center [143, 88] width 48 height 8
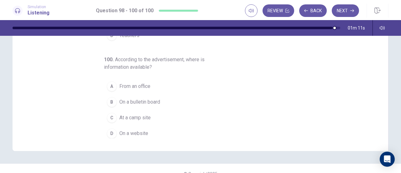
scroll to position [125, 0]
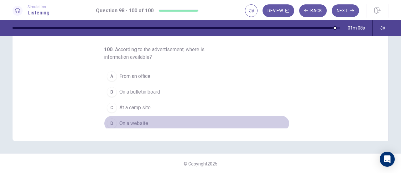
click at [125, 119] on span "On a website" at bounding box center [133, 123] width 29 height 8
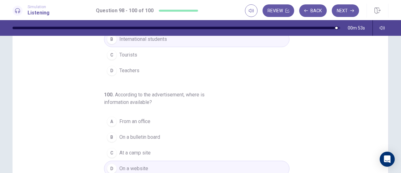
scroll to position [94, 0]
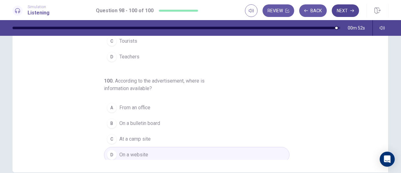
click at [344, 13] on button "Next" at bounding box center [345, 10] width 27 height 13
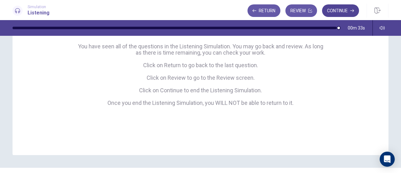
click at [342, 8] on button "Continue" at bounding box center [340, 10] width 37 height 13
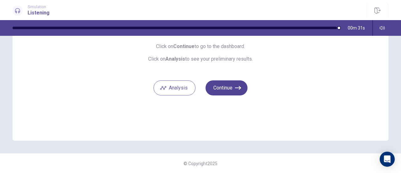
scroll to position [39, 0]
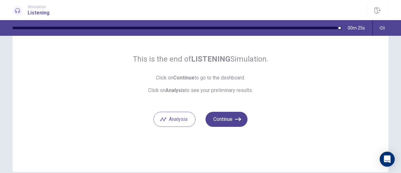
click at [230, 118] on button "Continue" at bounding box center [227, 119] width 42 height 15
